Goal: Information Seeking & Learning: Learn about a topic

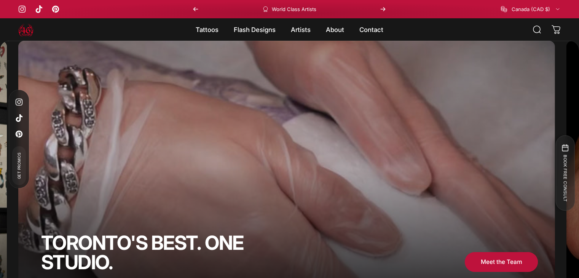
scroll to position [330, 0]
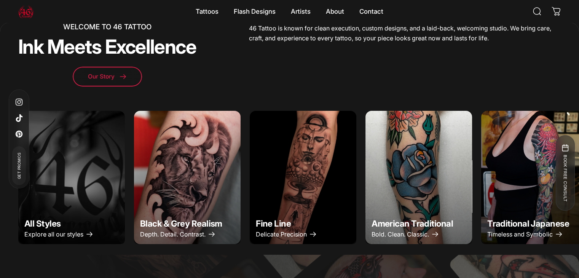
click at [439, 107] on img "American Traditional" at bounding box center [418, 177] width 112 height 140
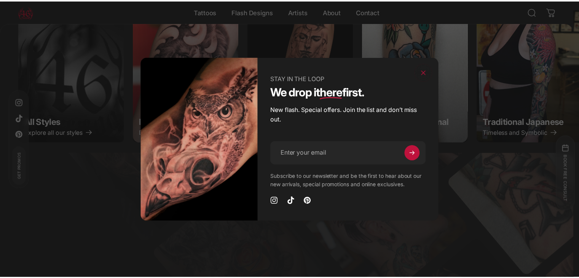
scroll to position [455, 0]
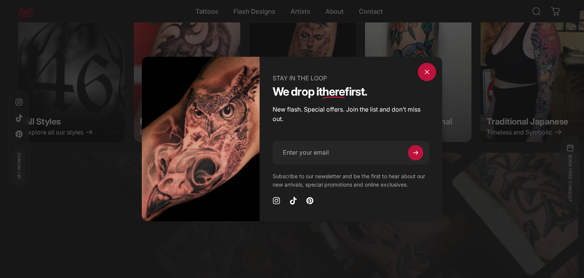
click at [428, 76] on span "Close" at bounding box center [426, 72] width 27 height 37
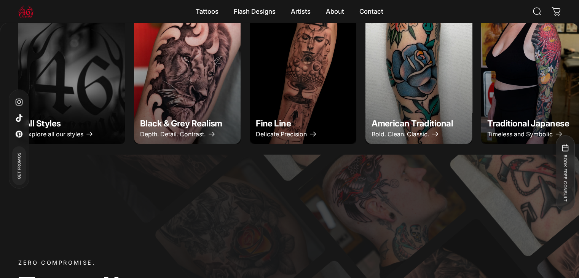
scroll to position [402, 0]
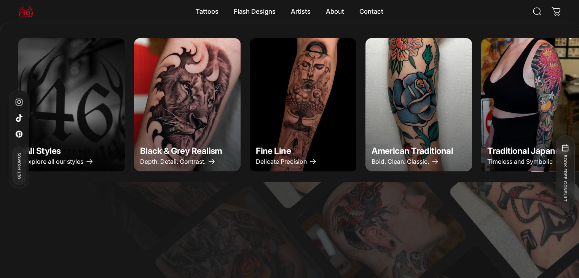
click at [489, 122] on img "Traditional Japanese" at bounding box center [534, 105] width 112 height 140
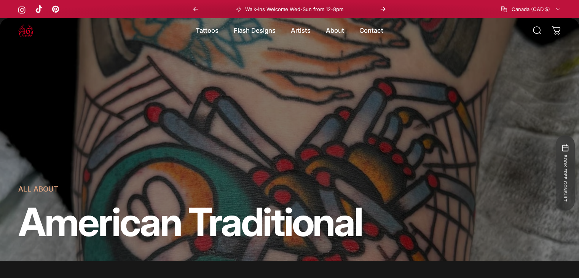
click at [21, 14] on link "Instagram" at bounding box center [22, 10] width 8 height 8
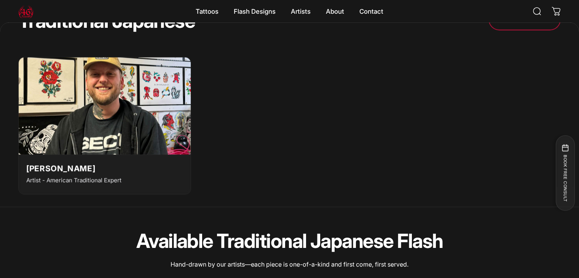
scroll to position [1956, 0]
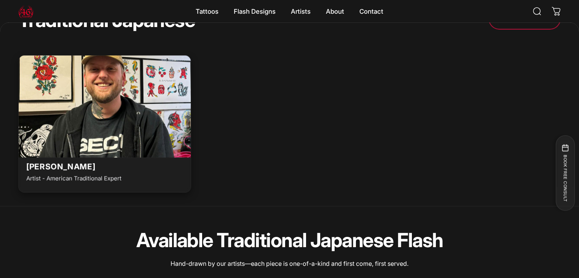
click at [121, 142] on img at bounding box center [104, 104] width 189 height 107
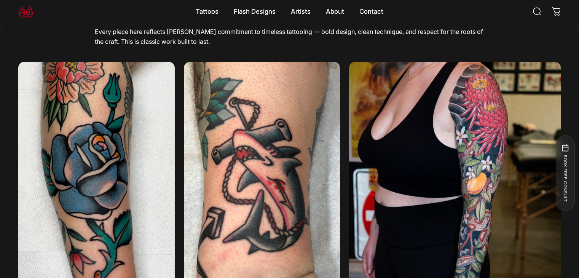
scroll to position [707, 0]
